Goal: Task Accomplishment & Management: Complete application form

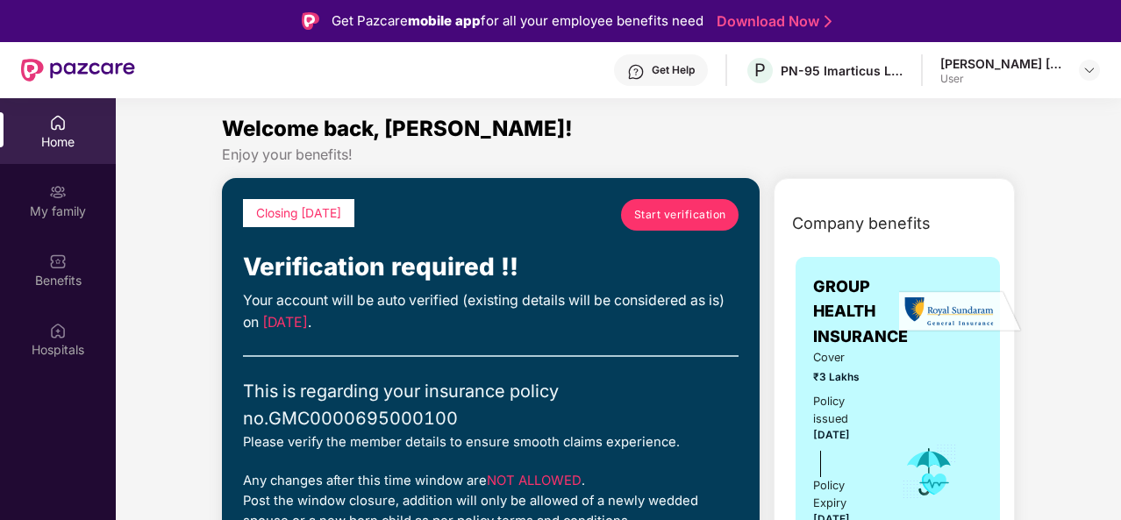
click at [619, 218] on div "Closing [DATE] Start verification" at bounding box center [491, 223] width 496 height 49
click at [652, 211] on span "Start verification" at bounding box center [680, 214] width 92 height 17
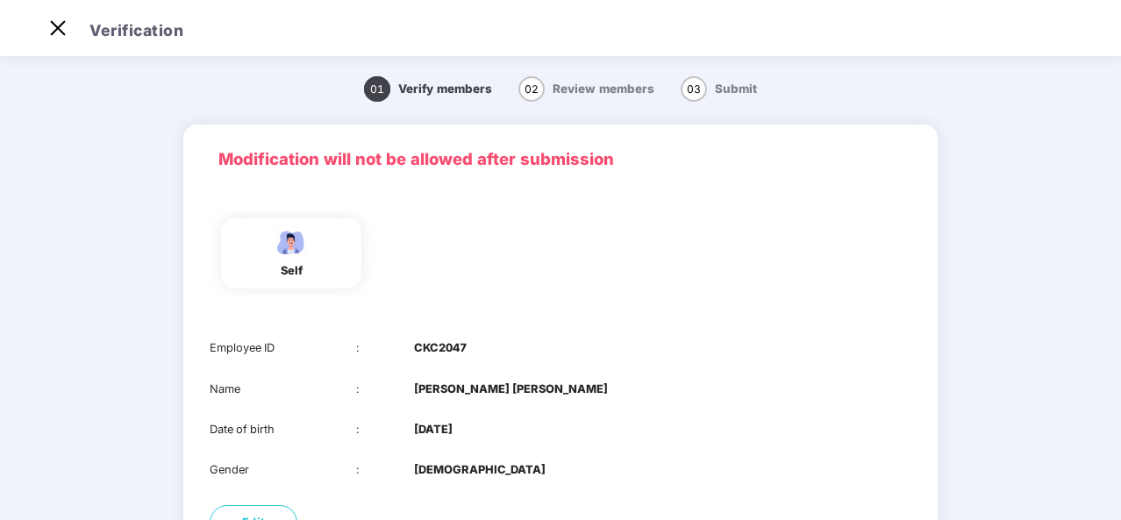
click at [311, 268] on div "self" at bounding box center [291, 253] width 140 height 70
click at [575, 220] on div "self" at bounding box center [561, 253] width 716 height 84
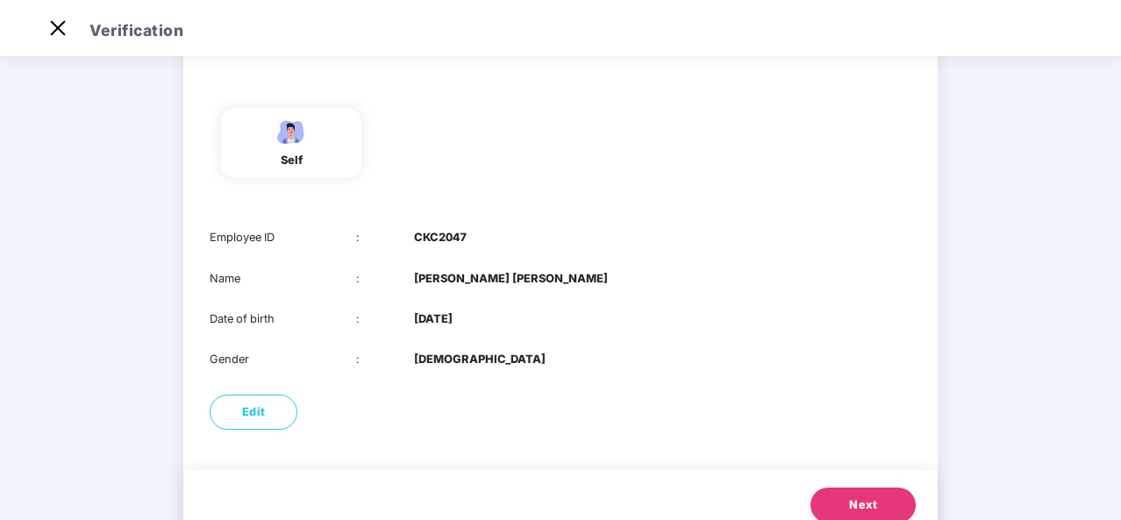
scroll to position [171, 0]
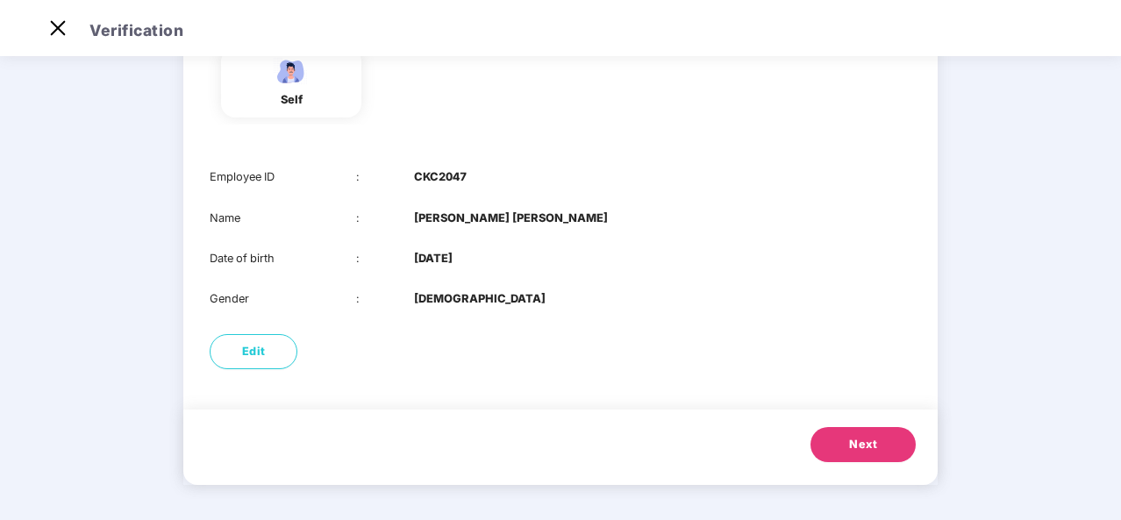
click at [827, 448] on button "Next" at bounding box center [862, 444] width 105 height 35
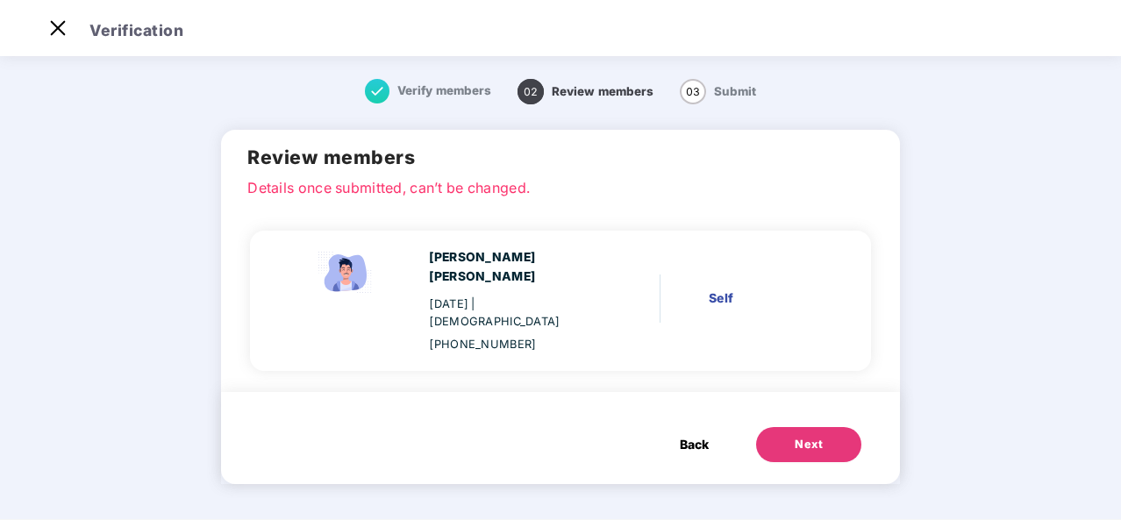
click at [826, 427] on button "Next" at bounding box center [808, 444] width 105 height 35
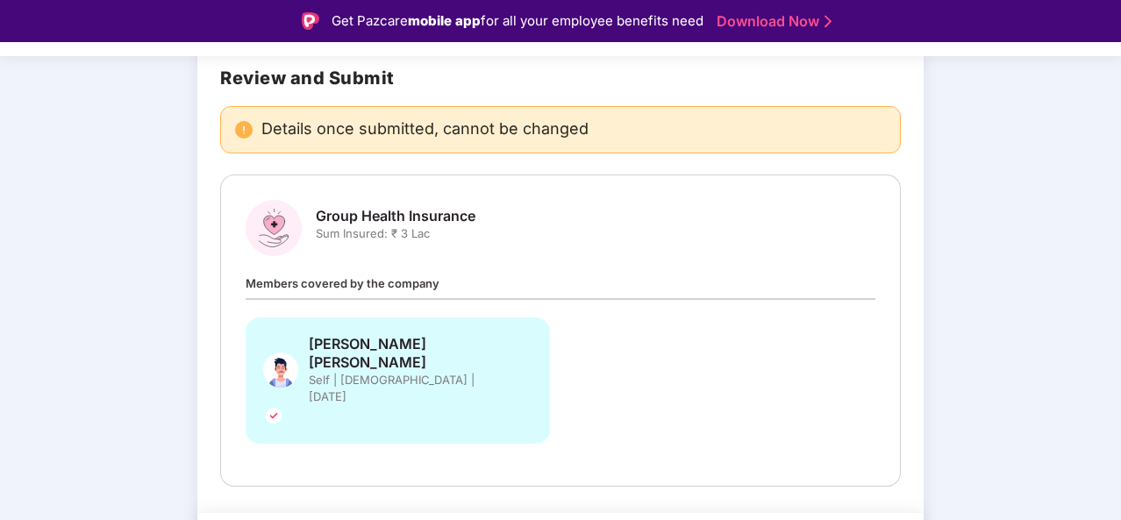
scroll to position [137, 0]
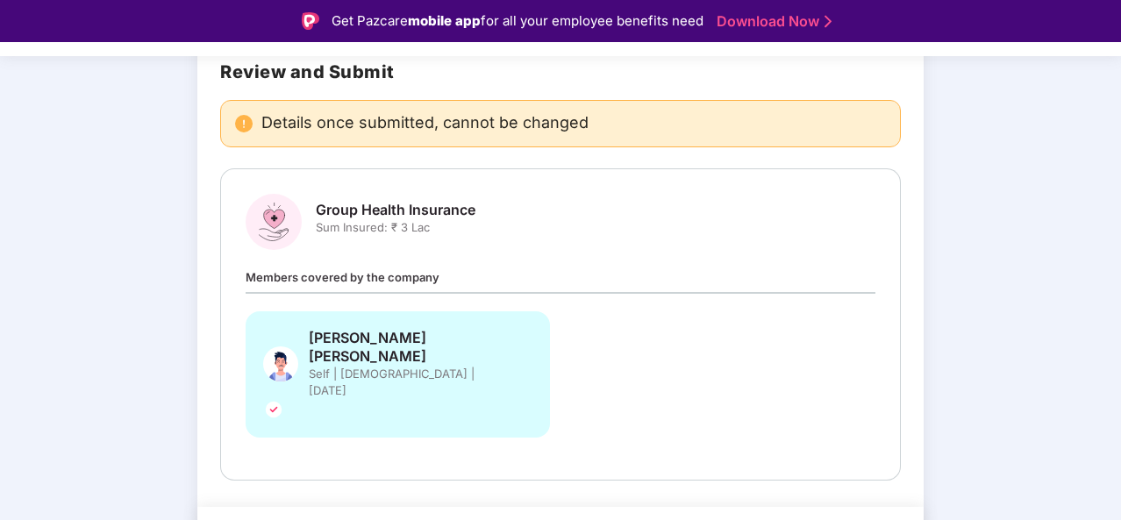
click at [425, 217] on span "Group Health Insurance" at bounding box center [396, 210] width 160 height 18
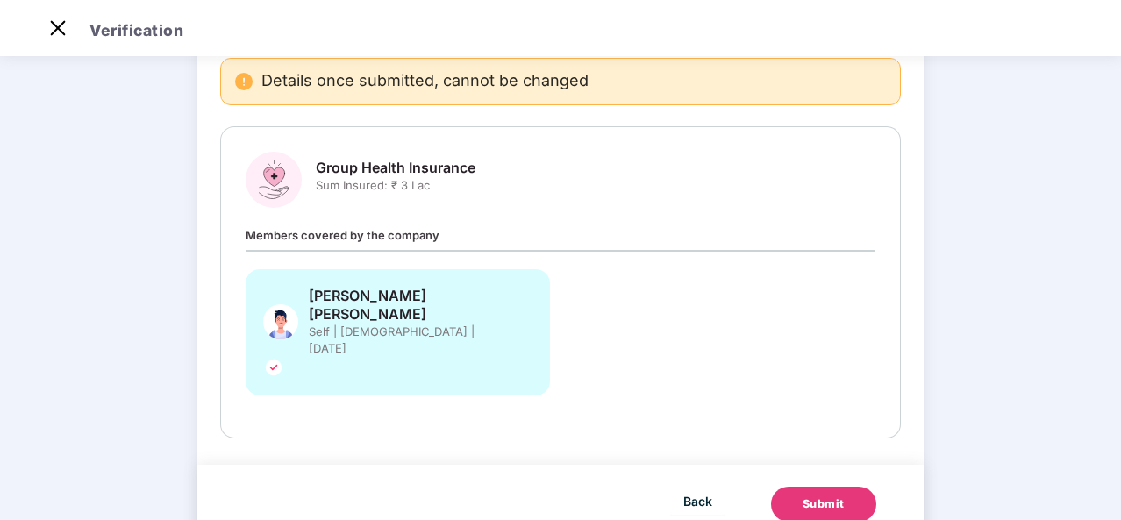
click at [851, 487] on button "Submit" at bounding box center [823, 504] width 105 height 35
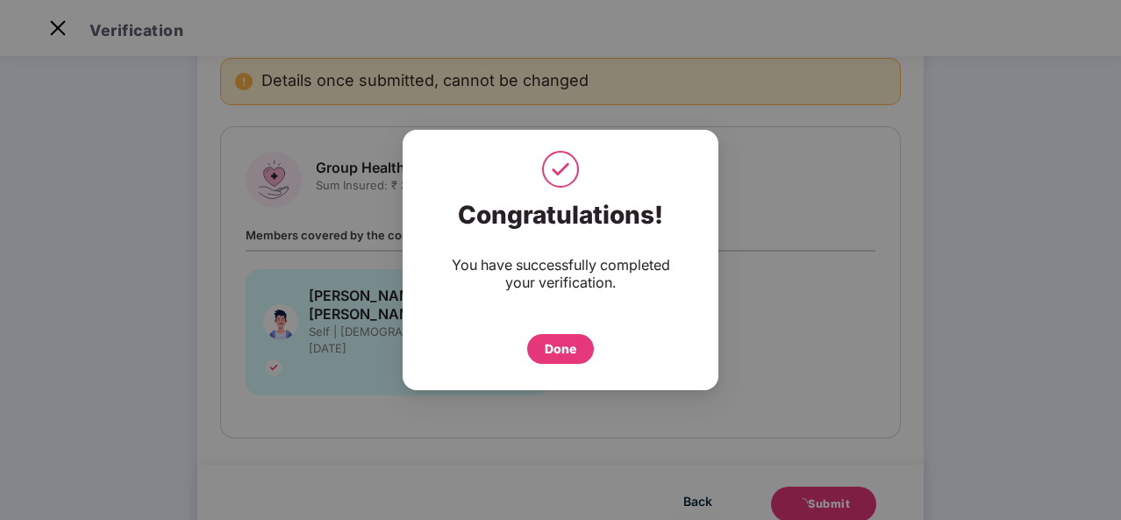
click at [570, 347] on div "Done" at bounding box center [561, 348] width 32 height 19
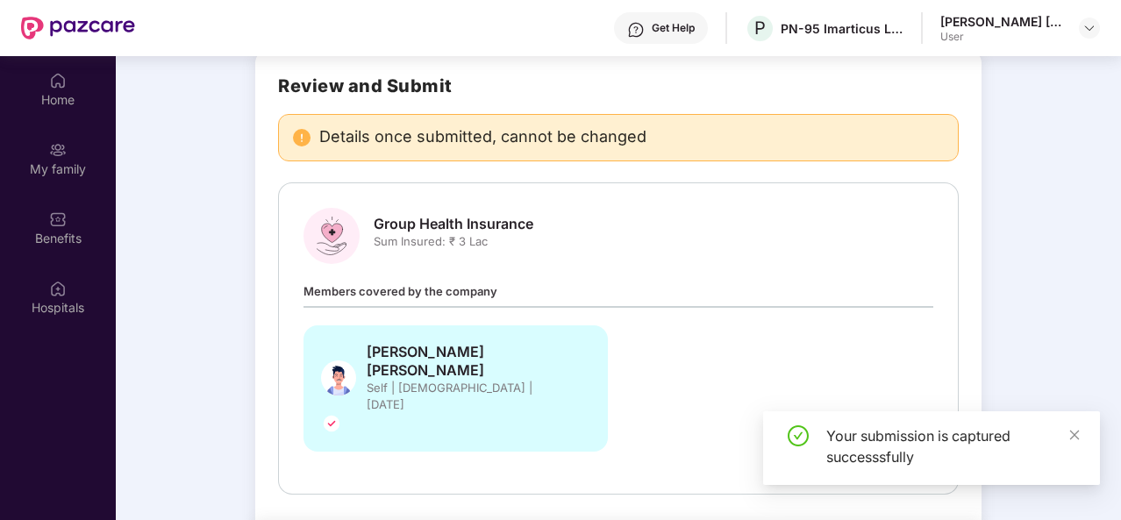
scroll to position [98, 0]
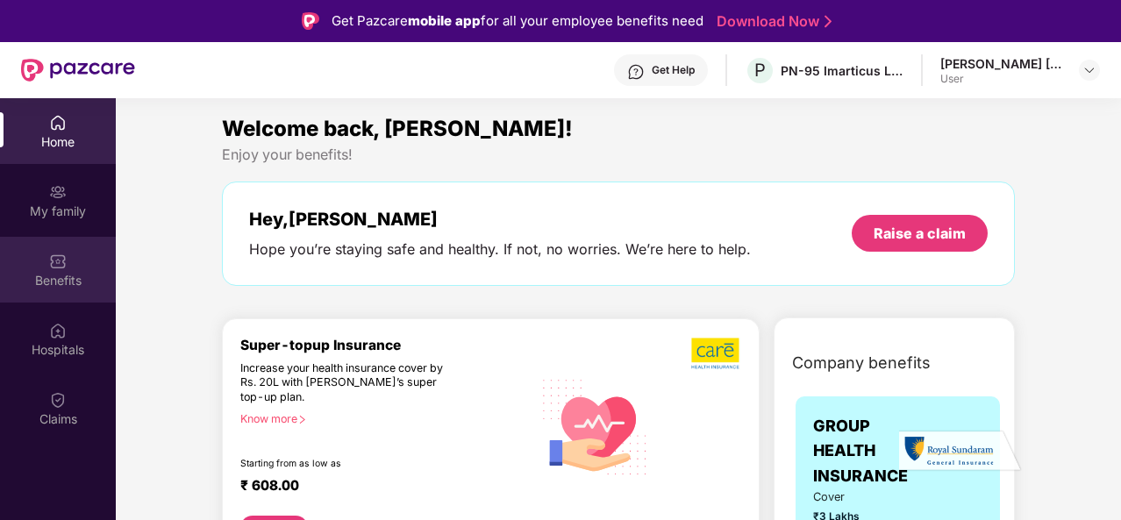
click at [66, 260] on img at bounding box center [58, 262] width 18 height 18
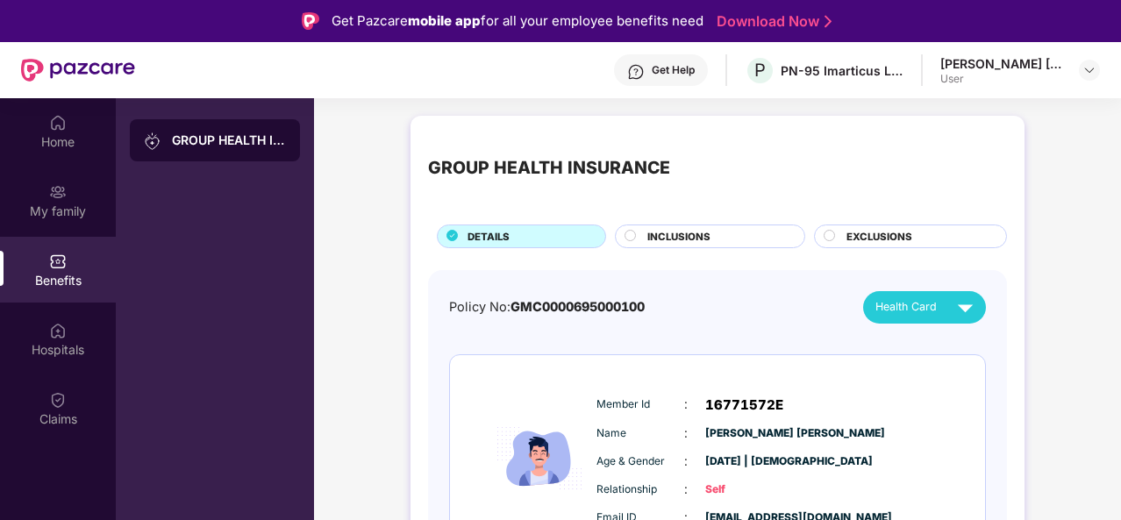
click at [539, 78] on div "Get Help P PN-95 Imarticus Learning Private Limited Mohammed Ajmal Rauf User" at bounding box center [617, 70] width 965 height 56
click at [1088, 79] on div at bounding box center [1089, 70] width 21 height 21
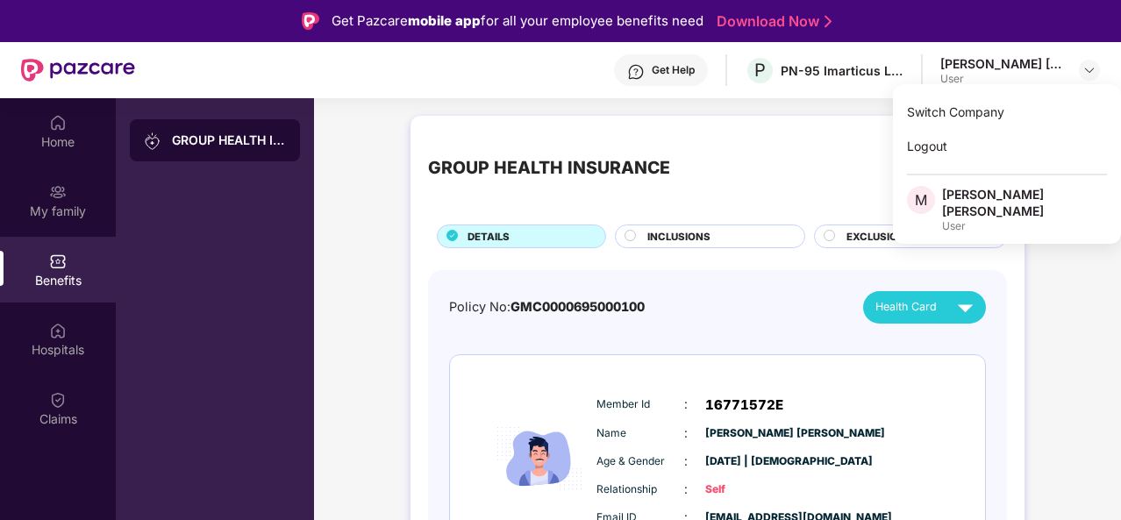
click at [546, 114] on div "GROUP HEALTH INSURANCE DETAILS INCLUSIONS EXCLUSIONS Policy No: GMC000069500010…" at bounding box center [717, 399] width 807 height 584
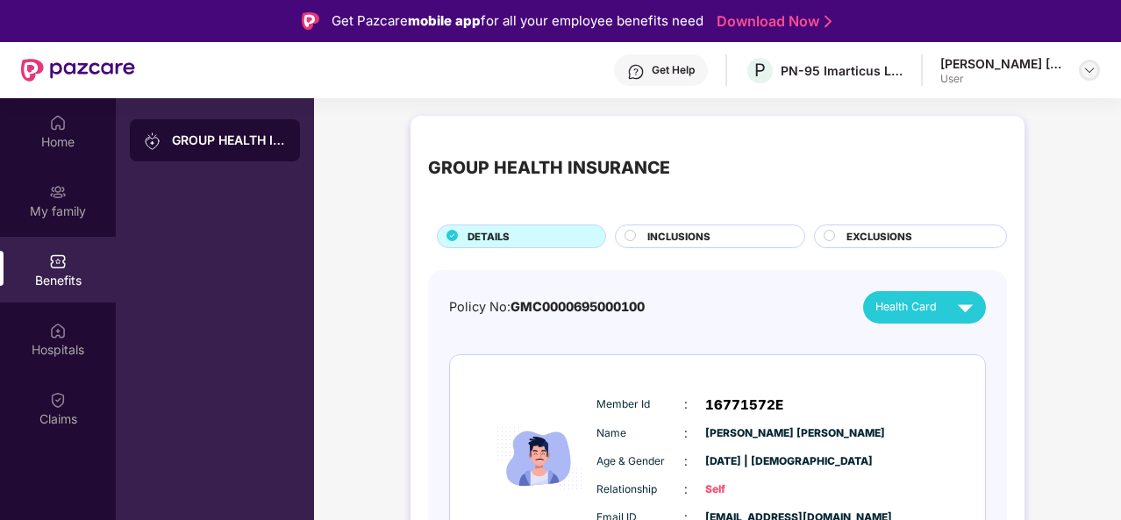
click at [1084, 69] on img at bounding box center [1089, 70] width 14 height 14
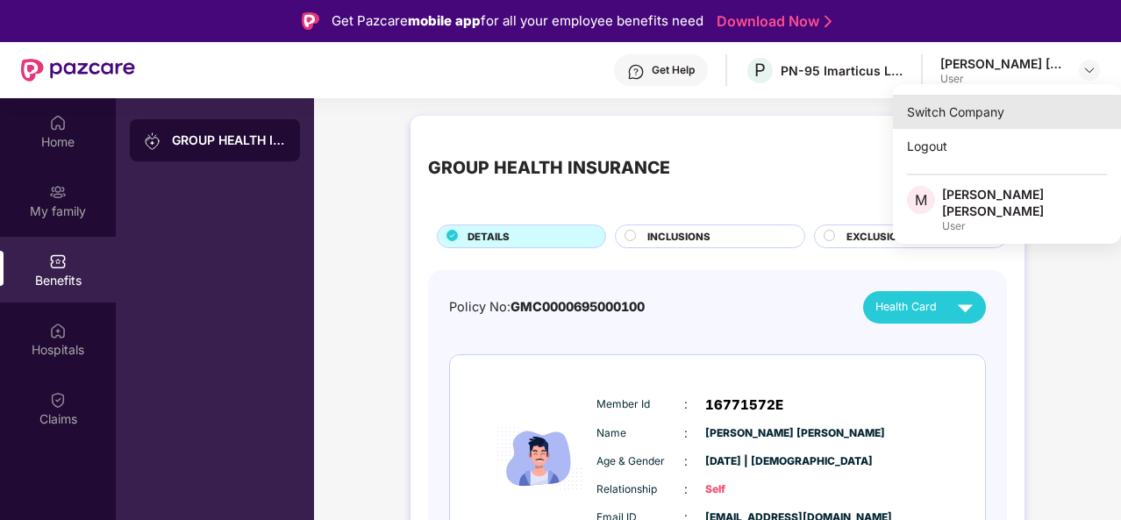
click at [994, 111] on div "Switch Company" at bounding box center [1007, 112] width 228 height 34
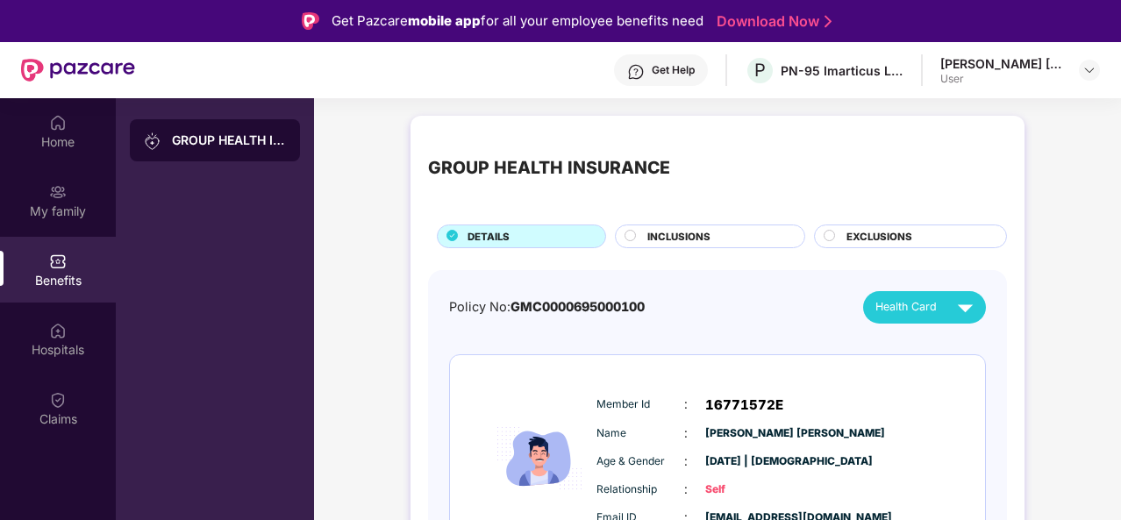
click at [267, 67] on div "Get Help P PN-95 Imarticus Learning Private Limited Mohammed Ajmal Rauf User" at bounding box center [617, 70] width 965 height 56
drag, startPoint x: 186, startPoint y: 17, endPoint x: 189, endPoint y: 5, distance: 11.7
click at [186, 18] on div "Get Pazcare mobile app for all your employee benefits need Download Now" at bounding box center [560, 21] width 1121 height 42
click at [900, 310] on span "Health Card" at bounding box center [905, 307] width 61 height 18
click at [920, 350] on div "[PERSON_NAME] [PERSON_NAME]" at bounding box center [959, 346] width 218 height 19
